Goal: Information Seeking & Learning: Learn about a topic

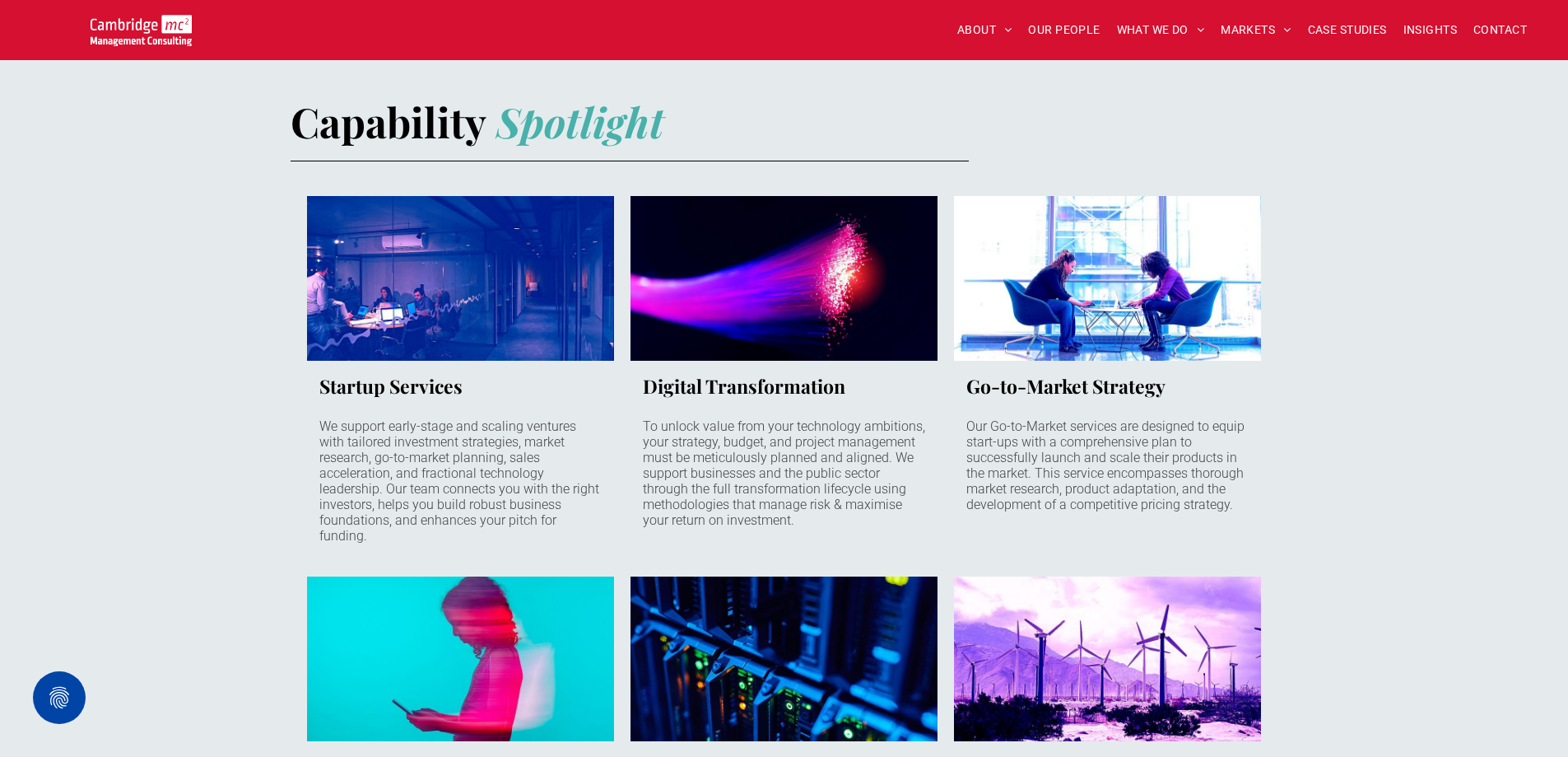
scroll to position [989, 0]
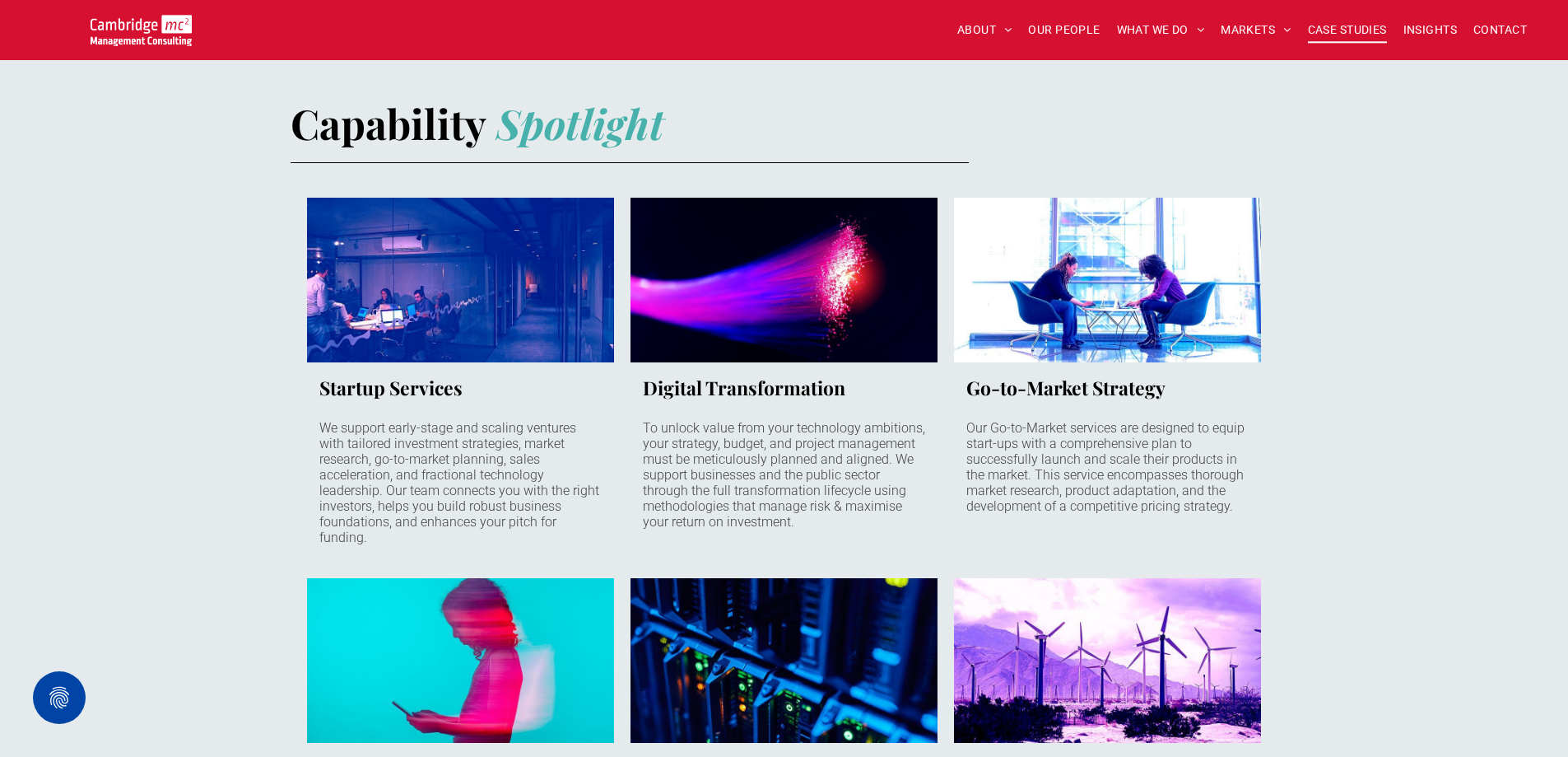
click at [1381, 32] on span "CASE STUDIES" at bounding box center [1347, 29] width 79 height 25
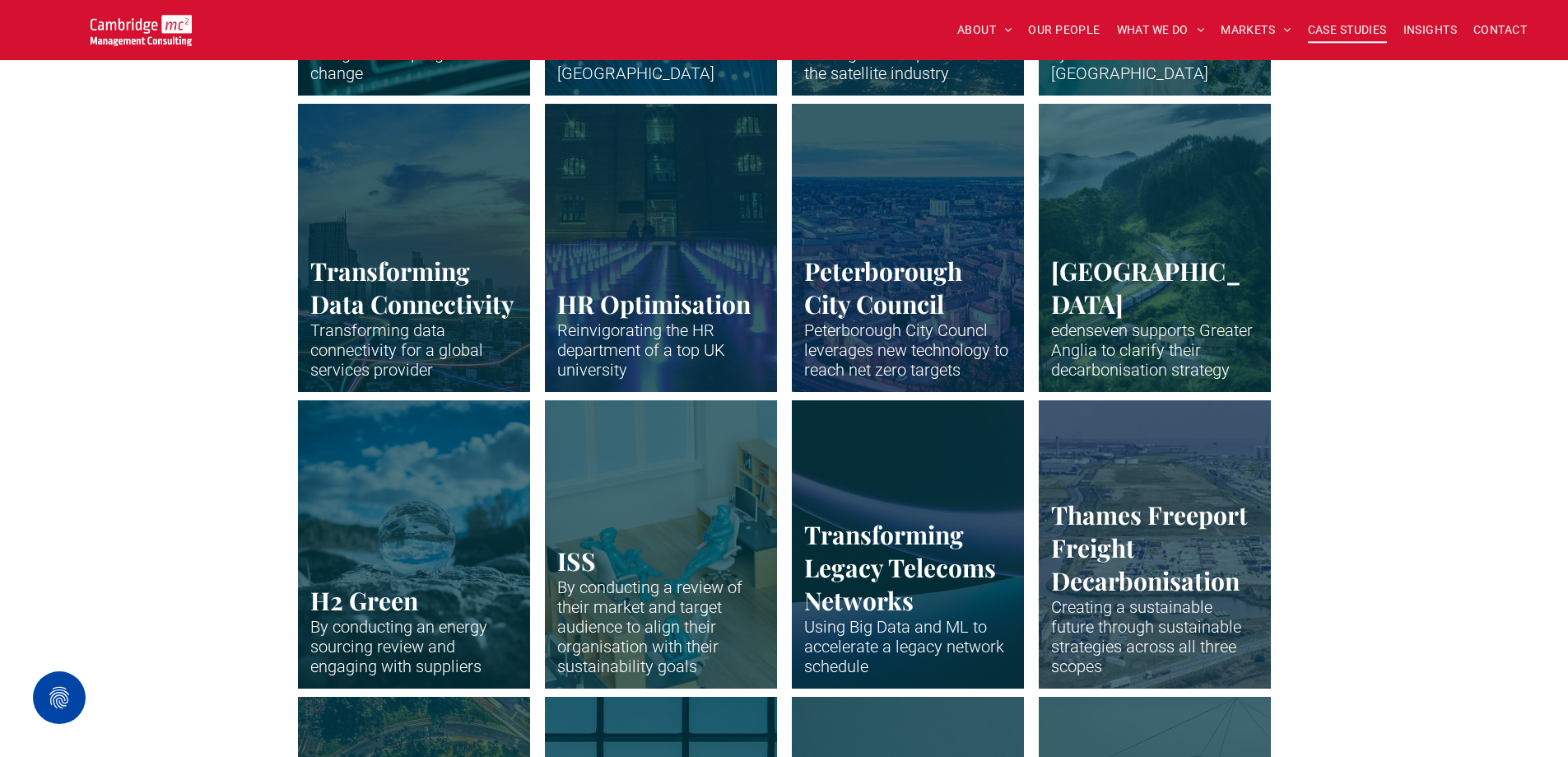
scroll to position [2635, 0]
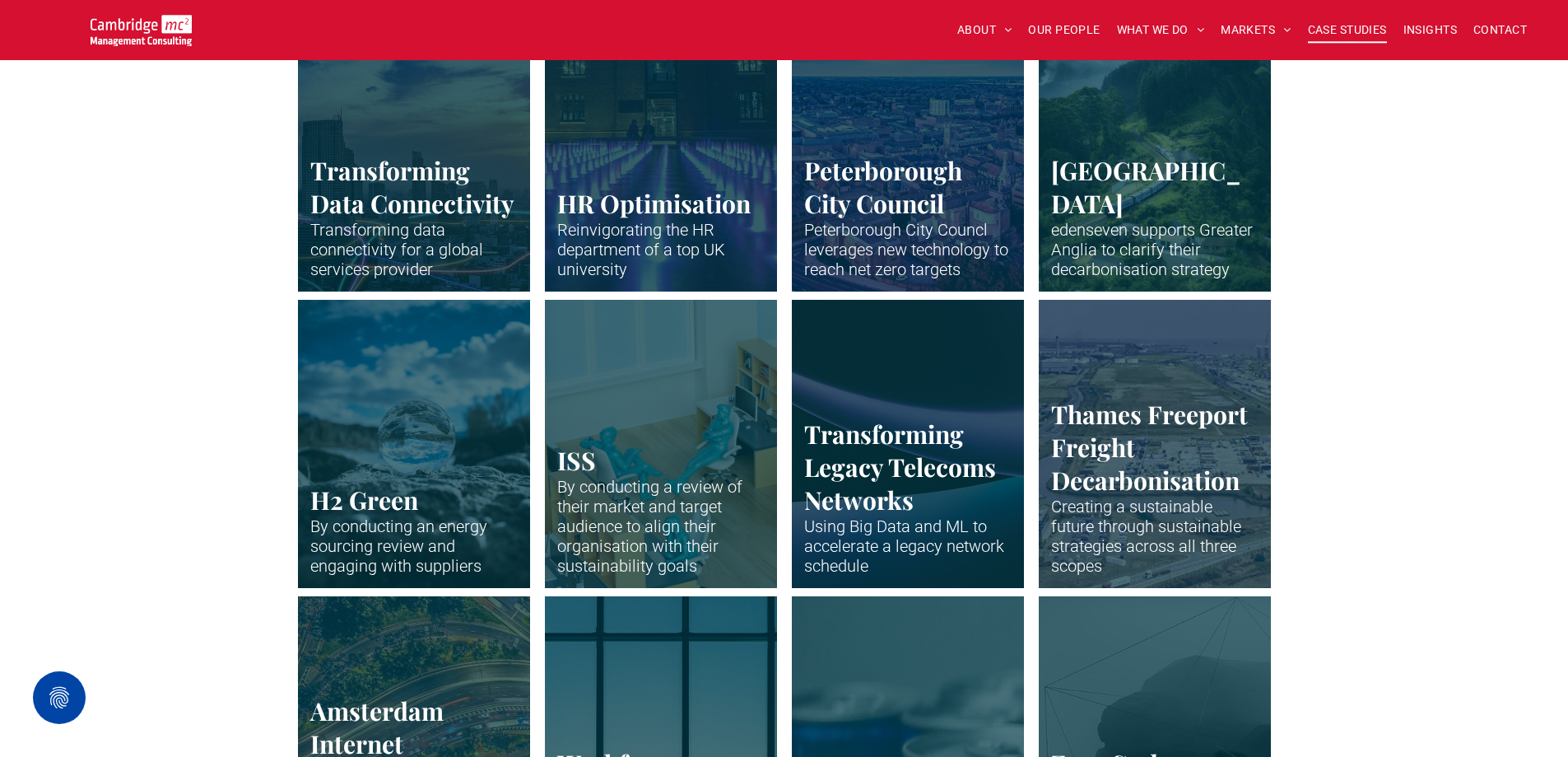
click at [424, 196] on link "Neon lines snaking through a high-rise city at dawn" at bounding box center [413, 147] width 246 height 305
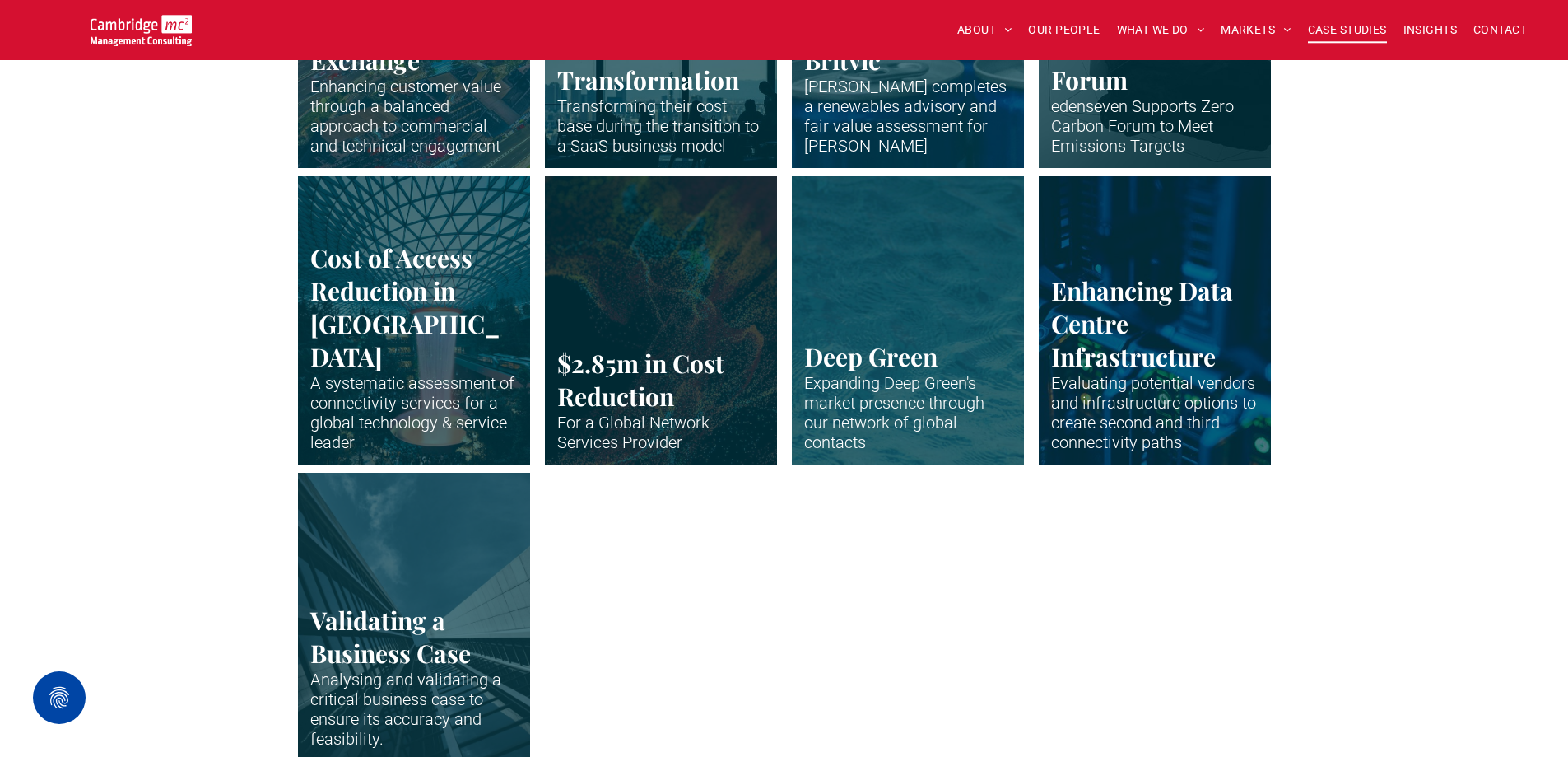
scroll to position [3377, 0]
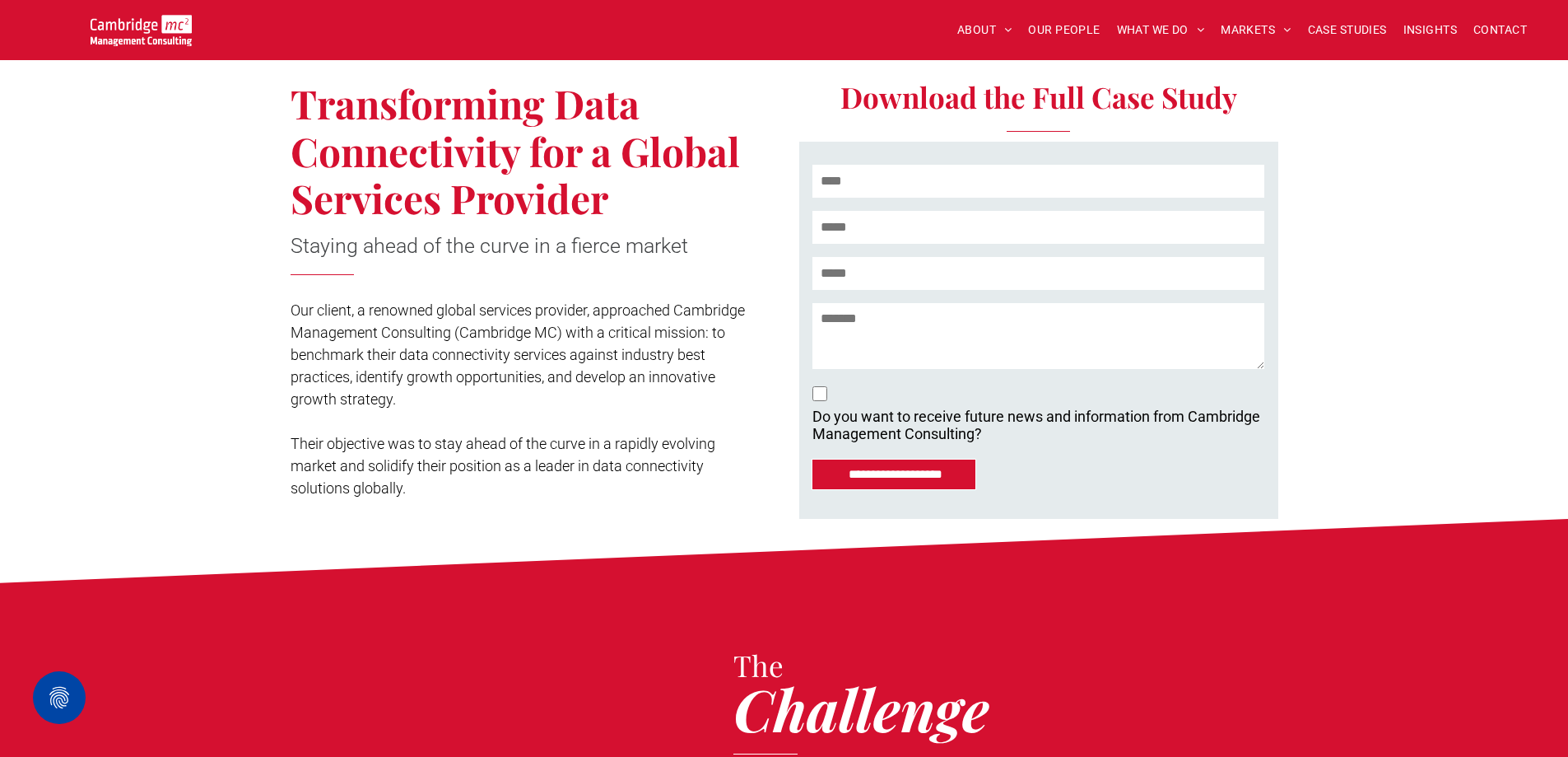
scroll to position [330, 0]
